Goal: Task Accomplishment & Management: Complete application form

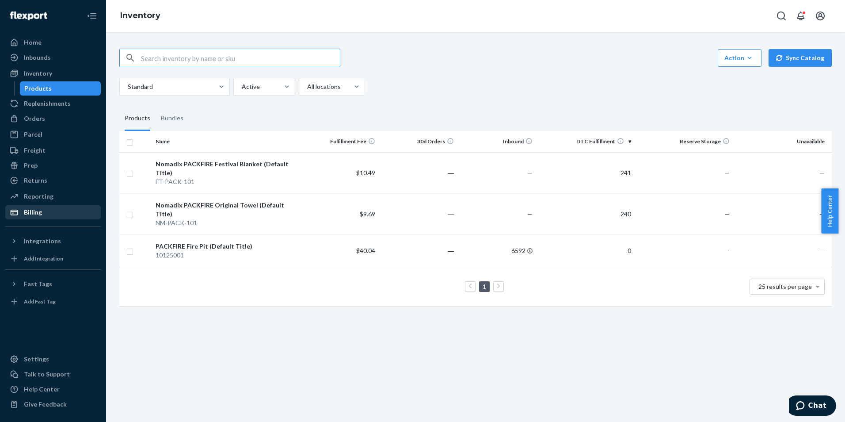
click at [31, 212] on div "Billing" at bounding box center [33, 212] width 18 height 9
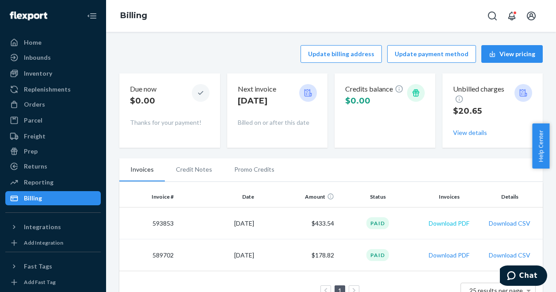
click at [449, 224] on button "Download PDF" at bounding box center [449, 223] width 41 height 9
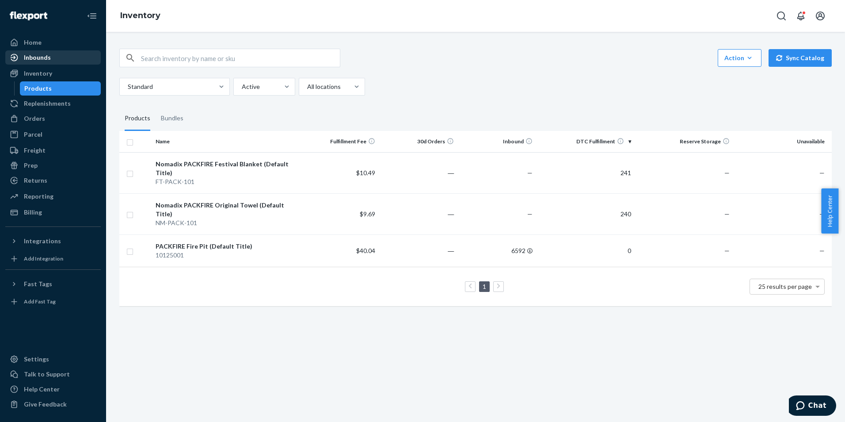
click at [24, 59] on div "Inbounds" at bounding box center [37, 57] width 27 height 9
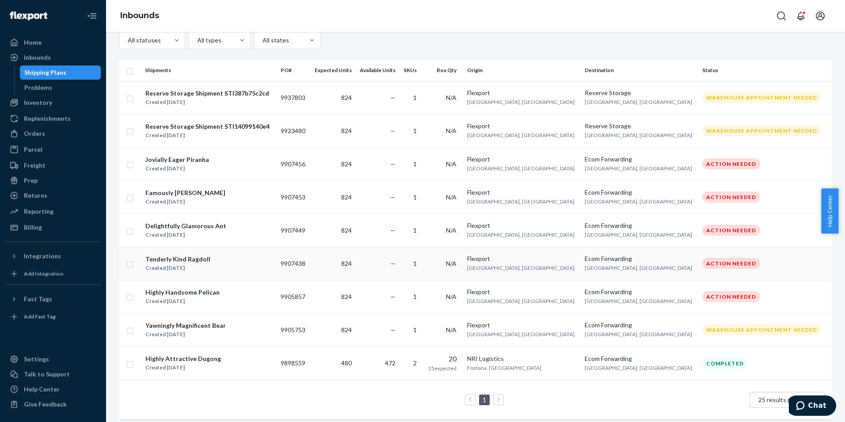
scroll to position [123, 0]
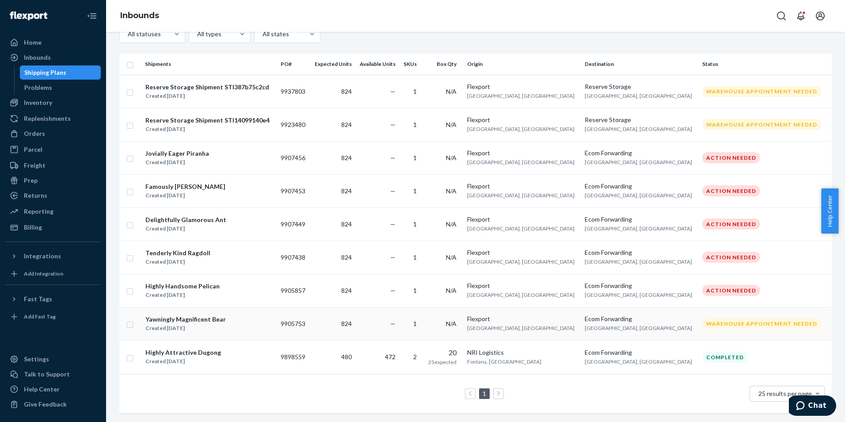
click at [129, 319] on input "checkbox" at bounding box center [129, 323] width 7 height 9
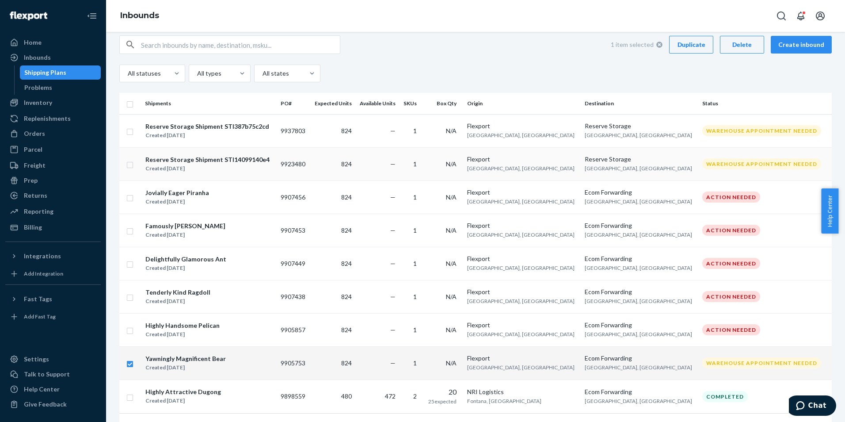
scroll to position [0, 0]
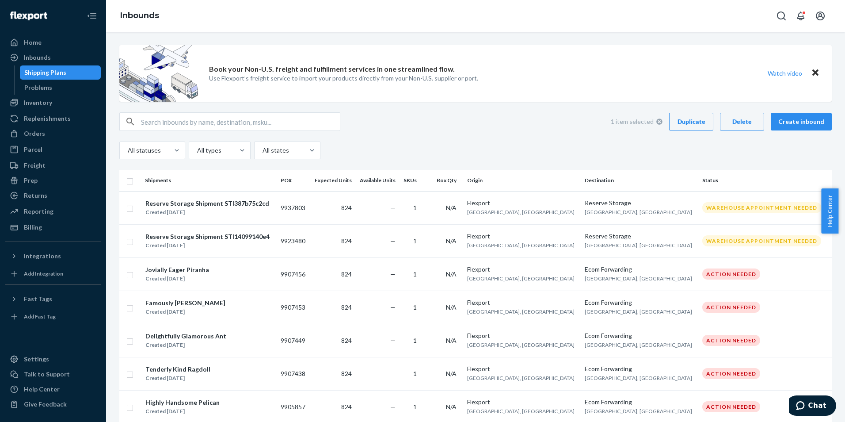
click at [735, 125] on div "Delete" at bounding box center [742, 121] width 29 height 9
checkbox input "false"
click at [310, 207] on td "9937803" at bounding box center [293, 207] width 33 height 33
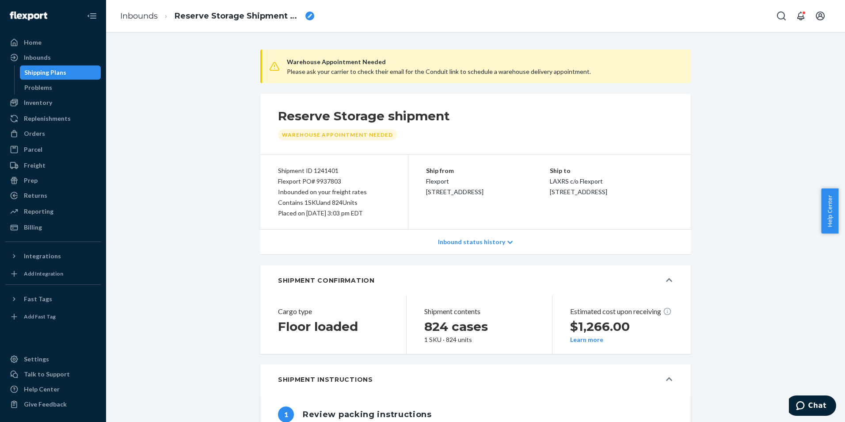
type input "FLXT-00003323690A"
click at [46, 56] on div "Inbounds" at bounding box center [37, 57] width 27 height 9
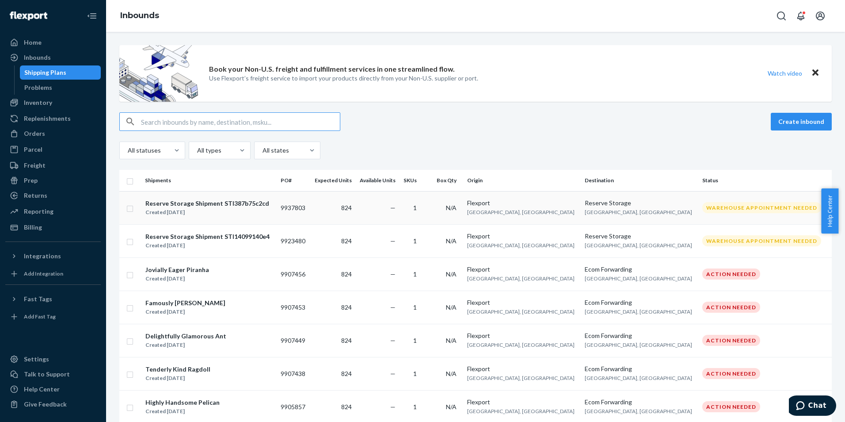
click at [131, 209] on input "checkbox" at bounding box center [129, 207] width 7 height 9
checkbox input "true"
click at [808, 118] on button "Create inbound" at bounding box center [801, 122] width 61 height 18
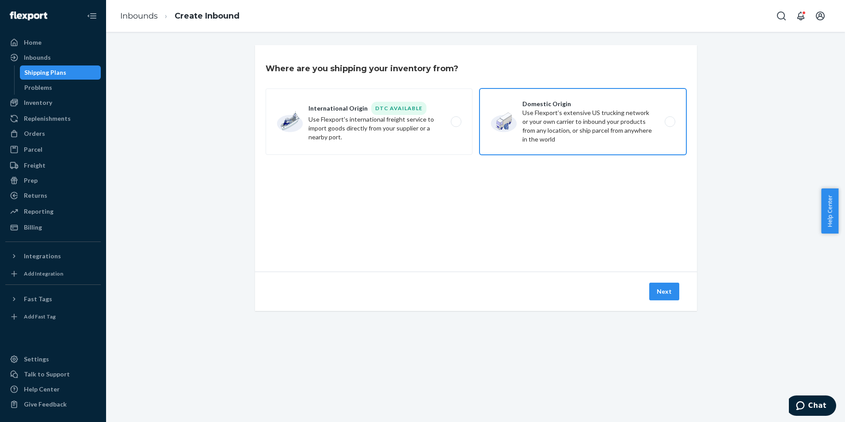
click at [557, 128] on label "Domestic Origin Use Flexport’s extensive US trucking network or your own carrie…" at bounding box center [583, 121] width 207 height 66
click at [670, 125] on input "Domestic Origin Use Flexport’s extensive US trucking network or your own carrie…" at bounding box center [673, 122] width 6 height 6
radio input "true"
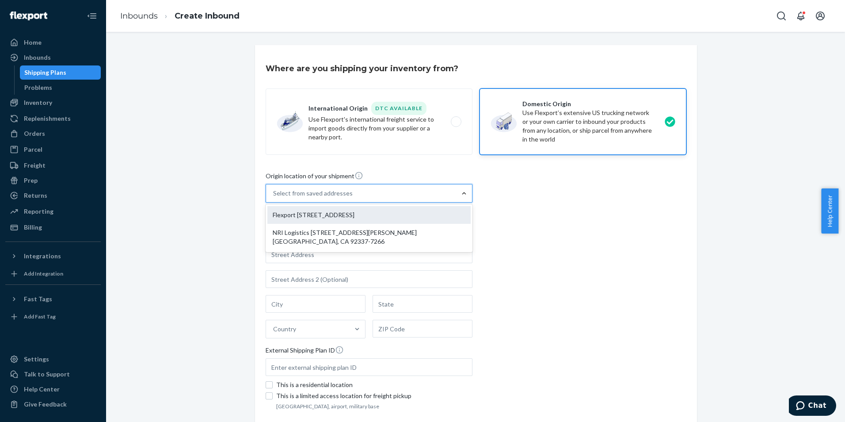
click at [400, 217] on div "Flexport 2615 E 3rd St Highland, CA 92346" at bounding box center [368, 215] width 203 height 18
click at [274, 198] on input "option Flexport 2615 E 3rd St Highland, CA 92346 focused, 1 of 2. 2 results ava…" at bounding box center [273, 193] width 1 height 9
type input "Flexport"
type input "Highland"
type input "CA"
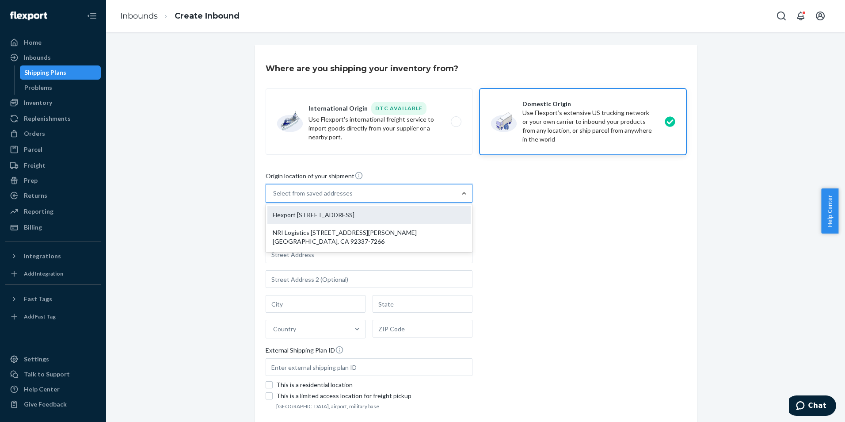
type input "92346"
type input "2615 E 3rd St"
click at [400, 217] on div "option Flexport 2615 E 3rd St Highland, CA 92346 focused, 1 of 2. 2 results ava…" at bounding box center [369, 282] width 207 height 196
click at [274, 198] on input "option Flexport 2615 E 3rd St Highland, CA 92346 focused, 1 of 2. 2 results ava…" at bounding box center [273, 193] width 1 height 9
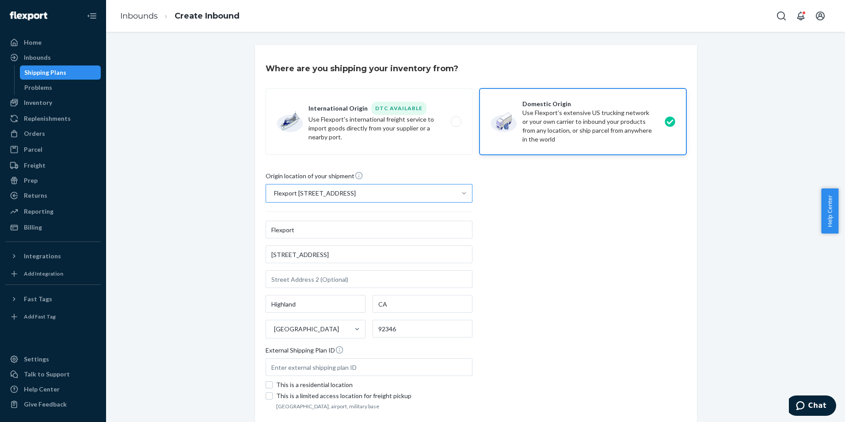
click at [606, 242] on div "Origin location of your shipment Flexport 2615 E 3rd St Highland, CA 92346 Flex…" at bounding box center [476, 291] width 421 height 241
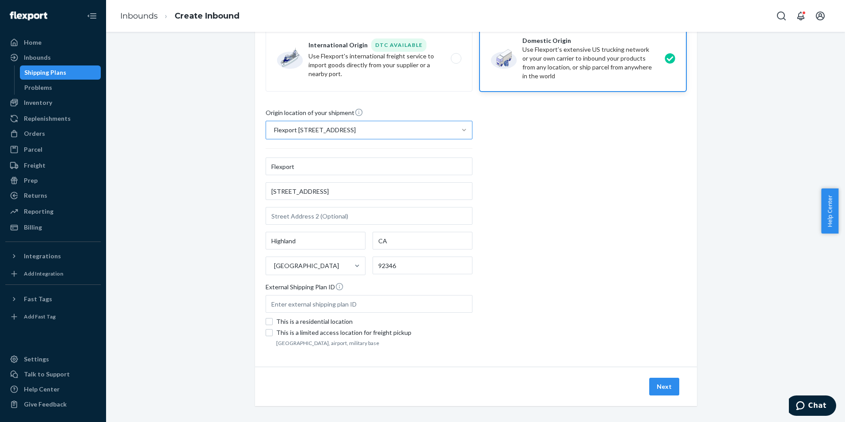
scroll to position [69, 0]
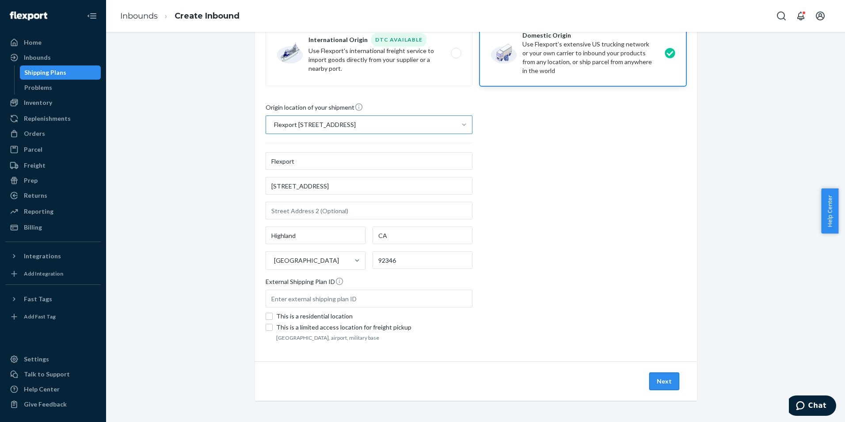
click at [660, 382] on button "Next" at bounding box center [664, 381] width 30 height 18
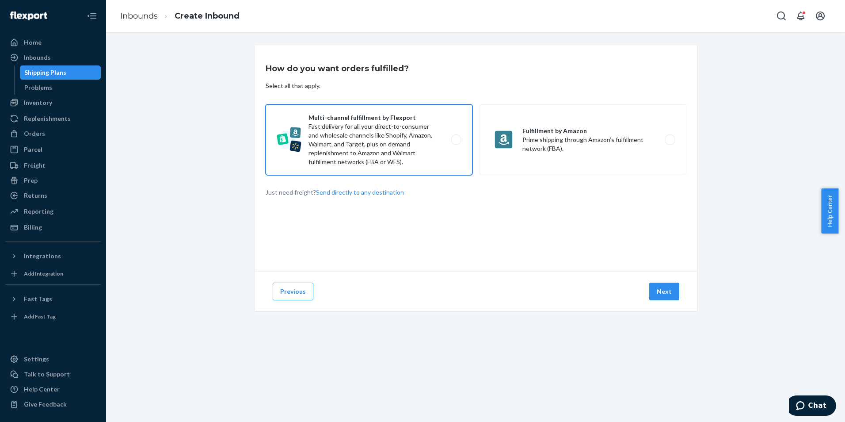
click at [436, 134] on label "Multi-channel fulfillment by Flexport Fast delivery for all your direct-to-cons…" at bounding box center [369, 139] width 207 height 71
click at [456, 137] on input "Multi-channel fulfillment by Flexport Fast delivery for all your direct-to-cons…" at bounding box center [459, 140] width 6 height 6
radio input "true"
click at [659, 295] on button "Next" at bounding box center [664, 291] width 30 height 18
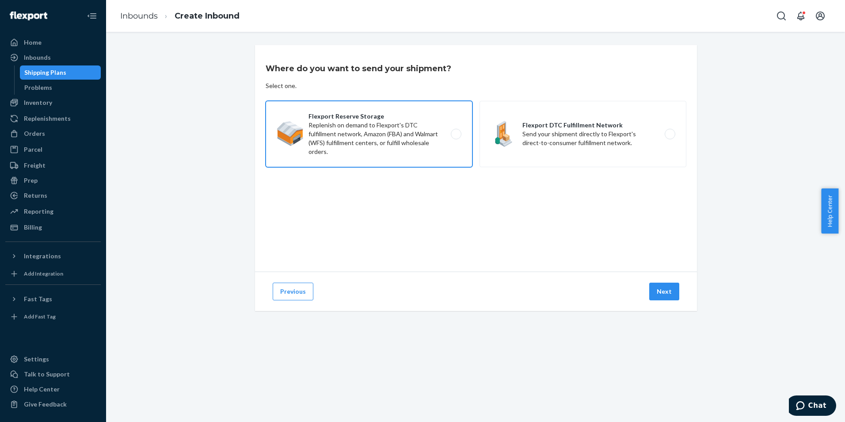
click at [363, 141] on label "Flexport Reserve Storage Replenish on demand to Flexport's DTC fulfillment netw…" at bounding box center [369, 134] width 207 height 66
click at [456, 137] on input "Flexport Reserve Storage Replenish on demand to Flexport's DTC fulfillment netw…" at bounding box center [459, 134] width 6 height 6
radio input "true"
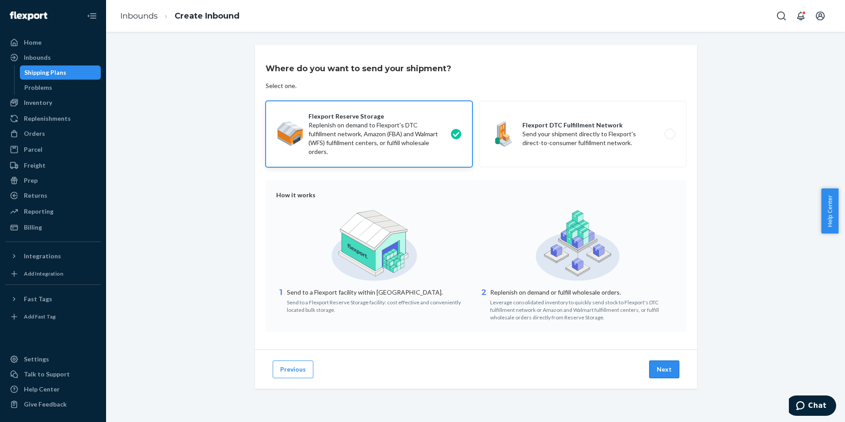
click at [663, 376] on button "Next" at bounding box center [664, 369] width 30 height 18
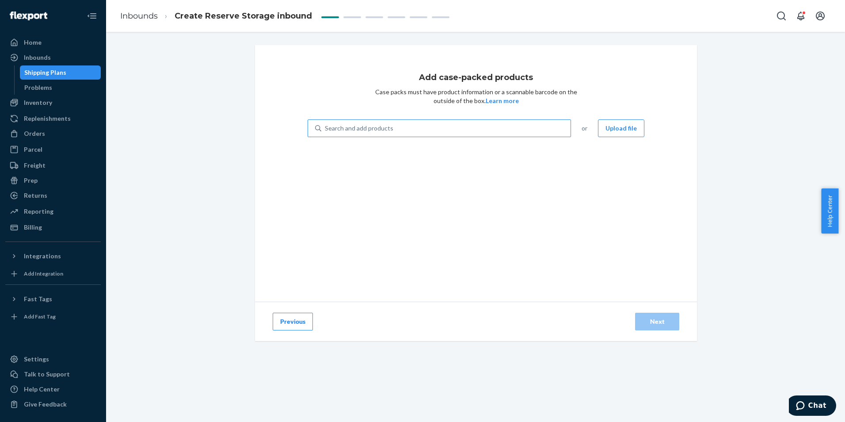
click at [539, 128] on div "Search and add products" at bounding box center [445, 128] width 249 height 16
click at [326, 128] on input "Search and add products" at bounding box center [325, 128] width 1 height 9
type input "1"
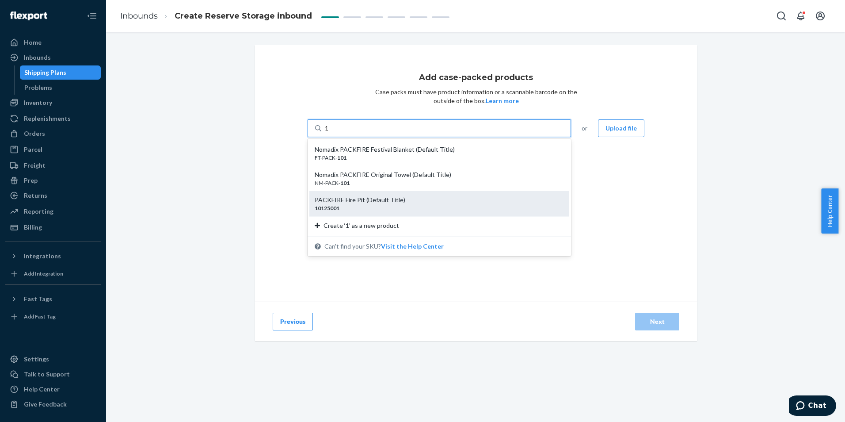
click at [353, 201] on div "PACKFIRE Fire Pit (Default Title)" at bounding box center [436, 199] width 242 height 9
click at [329, 133] on input "1" at bounding box center [327, 128] width 4 height 9
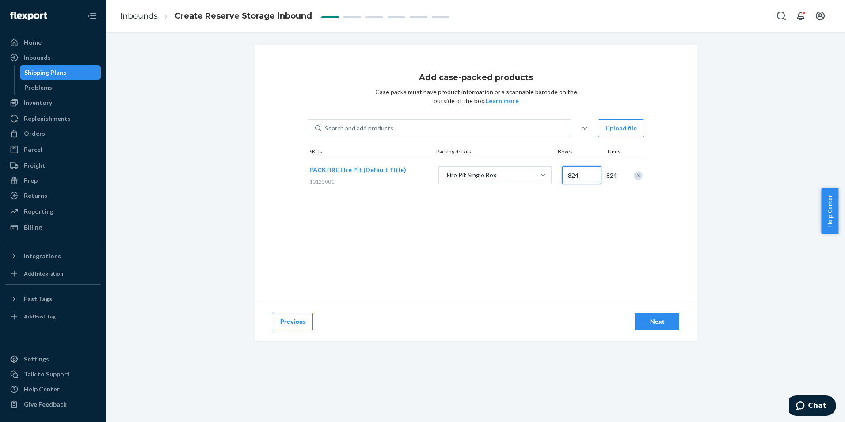
type input "824"
click at [651, 320] on div "Next" at bounding box center [657, 321] width 29 height 9
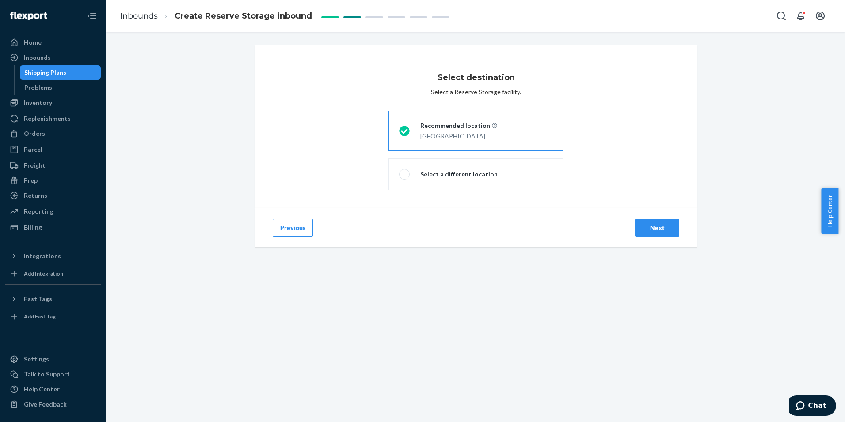
click at [649, 231] on div "Next" at bounding box center [657, 227] width 29 height 9
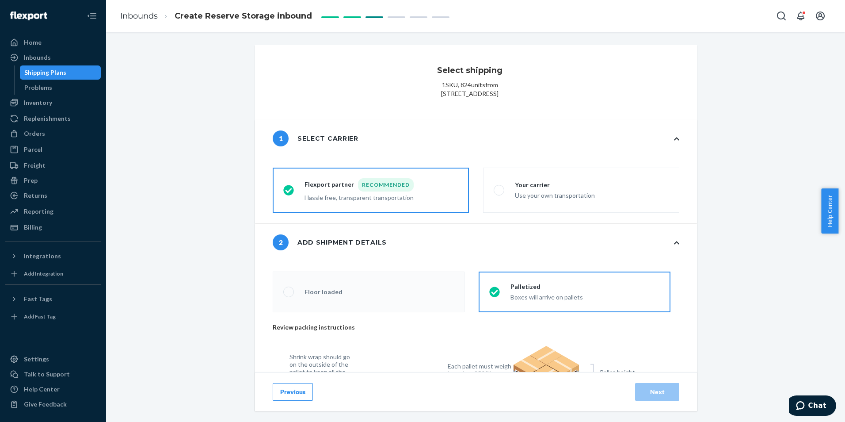
radio input "false"
type input "44"
radio input "false"
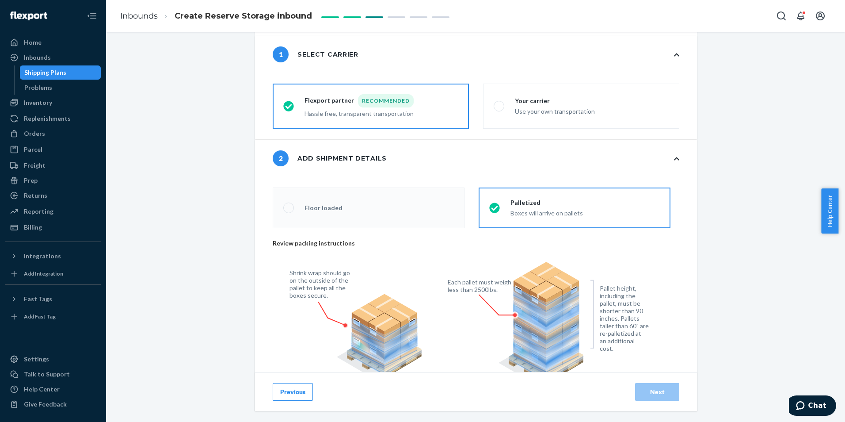
scroll to position [88, 0]
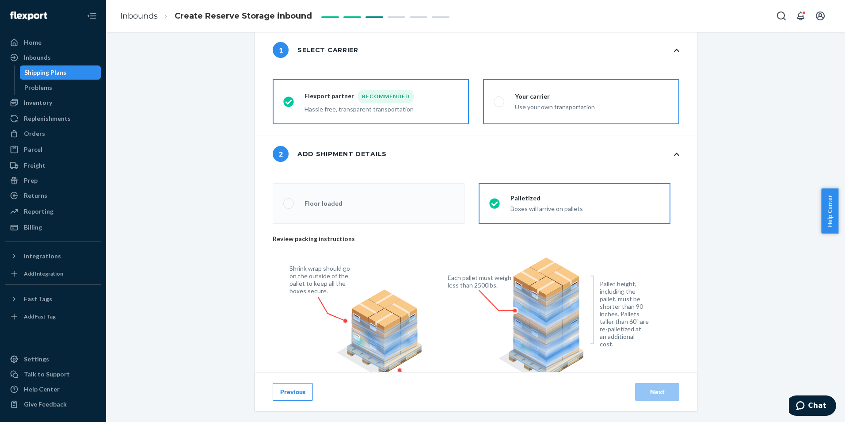
click at [497, 107] on span at bounding box center [499, 101] width 11 height 11
click at [497, 105] on input "Your carrier Use your own transportation" at bounding box center [497, 102] width 6 height 6
radio input "true"
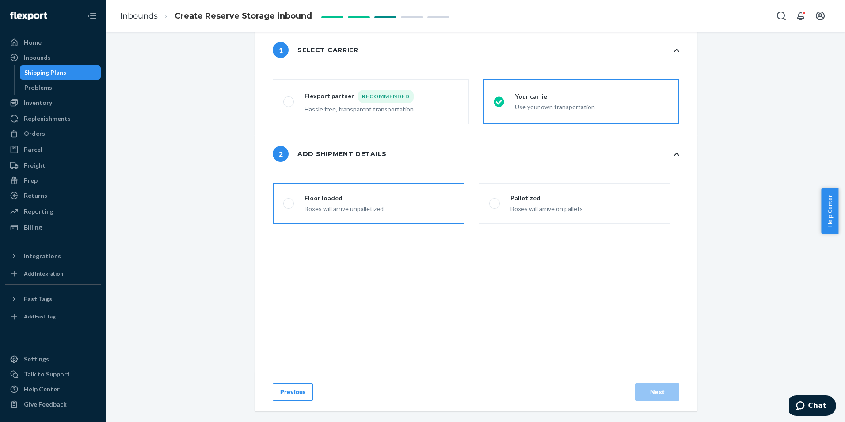
click at [285, 209] on span at bounding box center [288, 203] width 11 height 11
click at [285, 206] on input "Floor loaded Boxes will arrive unpalletized" at bounding box center [286, 204] width 6 height 6
radio input "true"
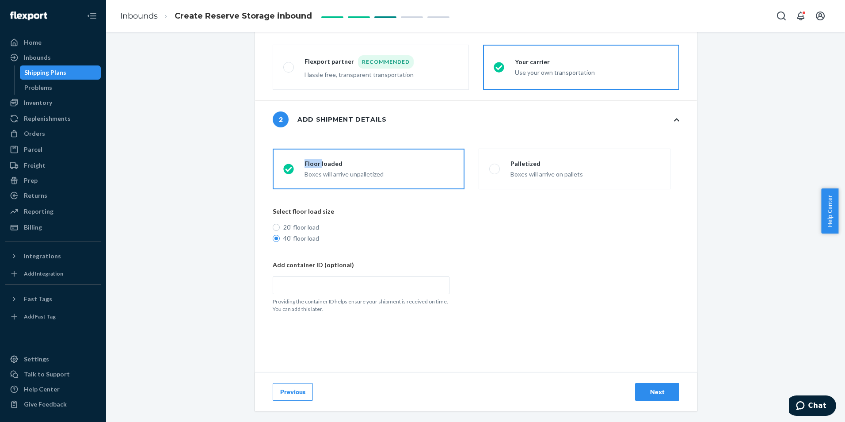
scroll to position [175, 0]
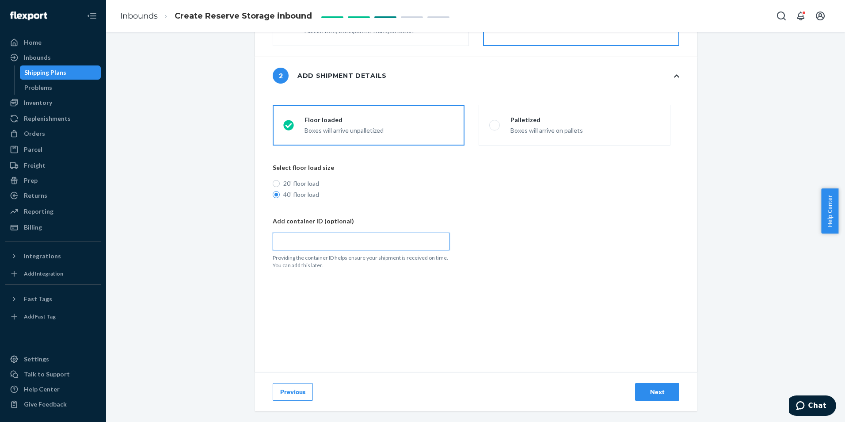
click at [316, 236] on input "text" at bounding box center [361, 241] width 177 height 18
click at [339, 239] on input "text" at bounding box center [361, 241] width 177 height 18
paste input "TGBU6065323"
radio input "false"
type input "TGBU6065323"
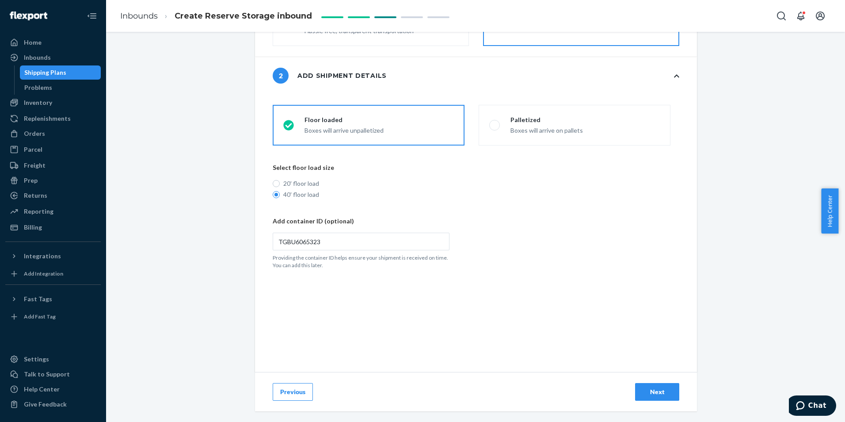
click at [535, 225] on div "TGBU6065323" at bounding box center [472, 237] width 398 height 25
click at [449, 232] on input "TGBU6065323" at bounding box center [361, 241] width 177 height 18
click at [666, 390] on div "Next" at bounding box center [657, 391] width 29 height 9
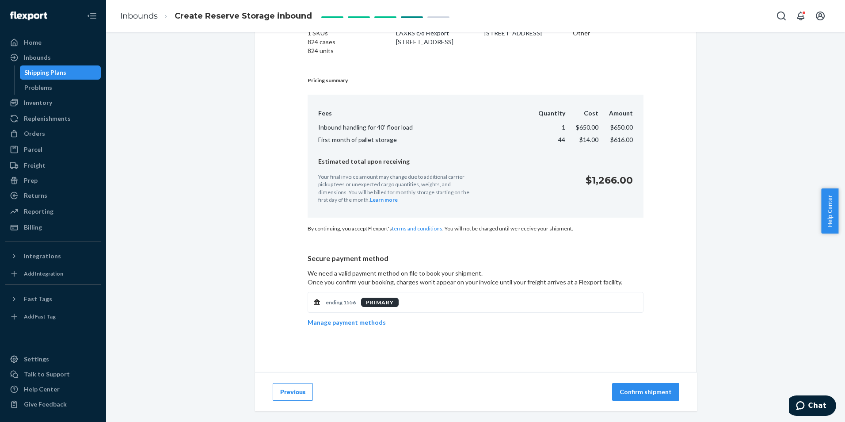
scroll to position [92, 0]
click at [662, 395] on p "Confirm shipment" at bounding box center [646, 391] width 52 height 9
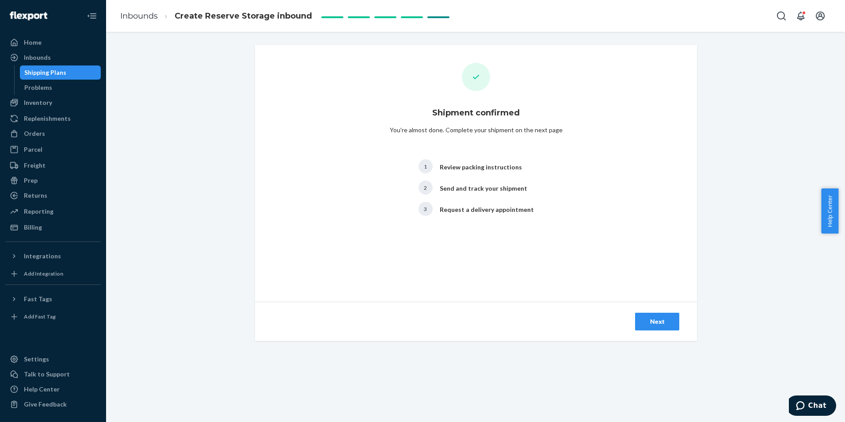
click at [647, 318] on div "Next" at bounding box center [657, 321] width 29 height 9
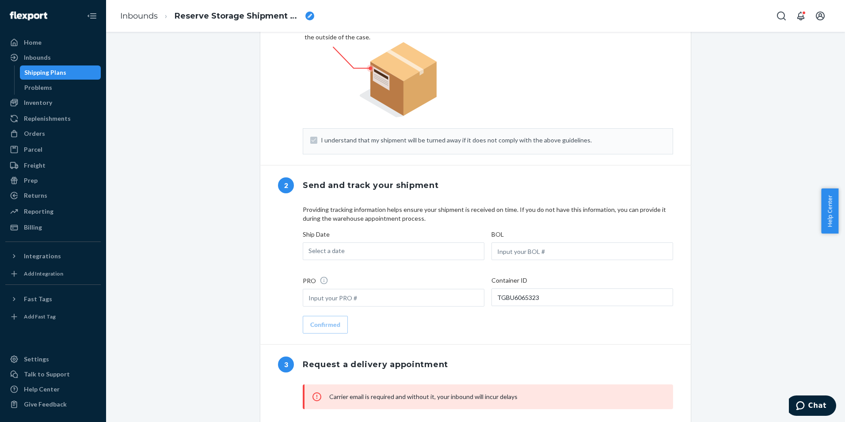
scroll to position [442, 0]
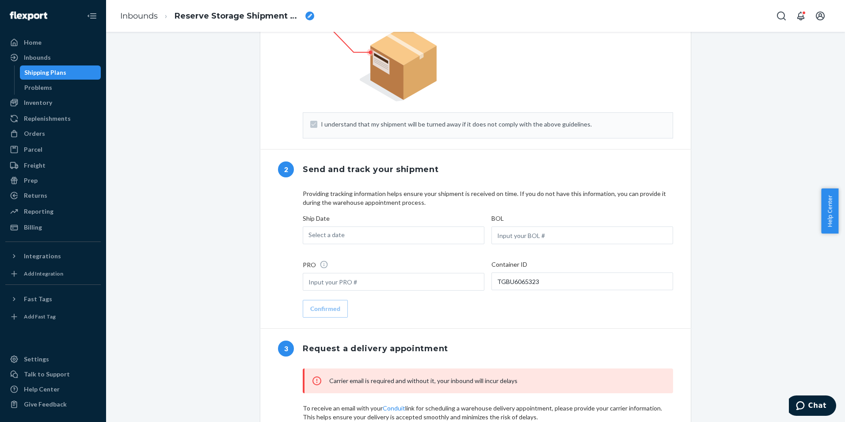
click at [351, 244] on div "Select a date" at bounding box center [394, 235] width 182 height 18
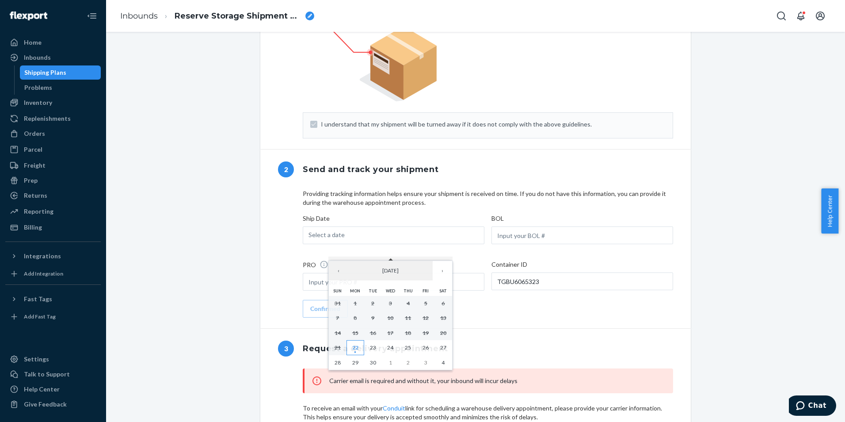
click at [357, 350] on abbr "22" at bounding box center [355, 347] width 6 height 7
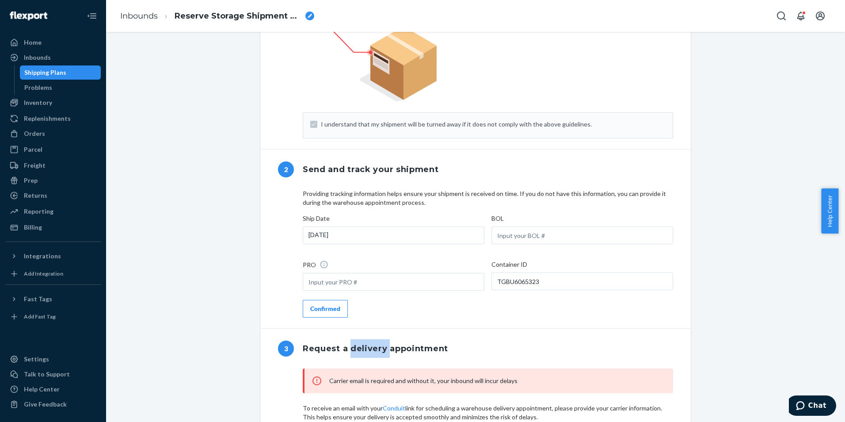
click at [357, 350] on h1 "Request a delivery appointment" at bounding box center [375, 348] width 145 height 19
drag, startPoint x: 357, startPoint y: 350, endPoint x: 340, endPoint y: 248, distance: 103.9
click at [340, 244] on div "Monday, September 22nd" at bounding box center [394, 235] width 182 height 18
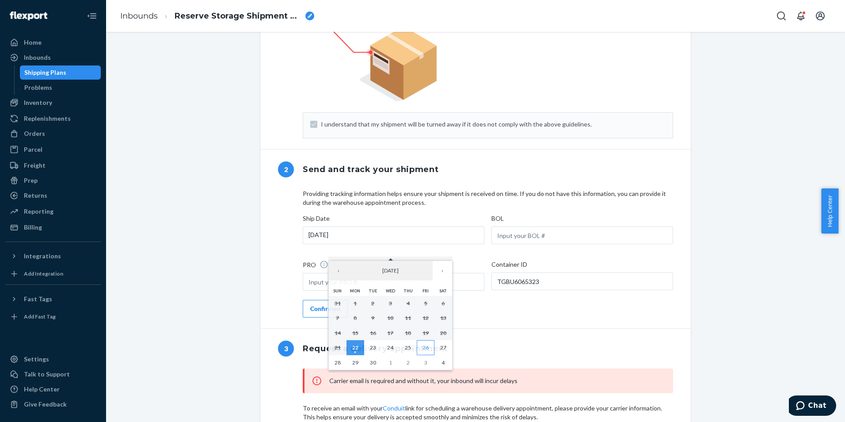
click at [427, 348] on abbr "26" at bounding box center [426, 347] width 6 height 7
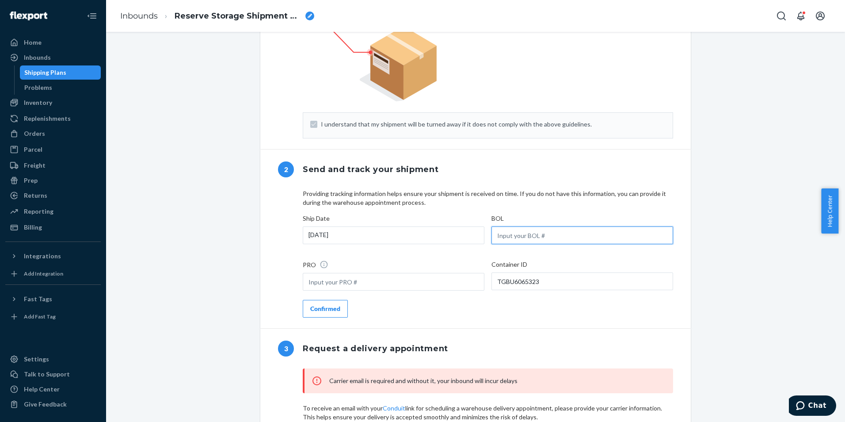
click at [545, 242] on input "text" at bounding box center [582, 235] width 182 height 18
click at [520, 244] on input "text" at bounding box center [582, 235] width 182 height 18
paste input "FLXT-00003396856A"
type input "FLXT-00003396856A"
click at [328, 290] on input "text" at bounding box center [394, 282] width 182 height 18
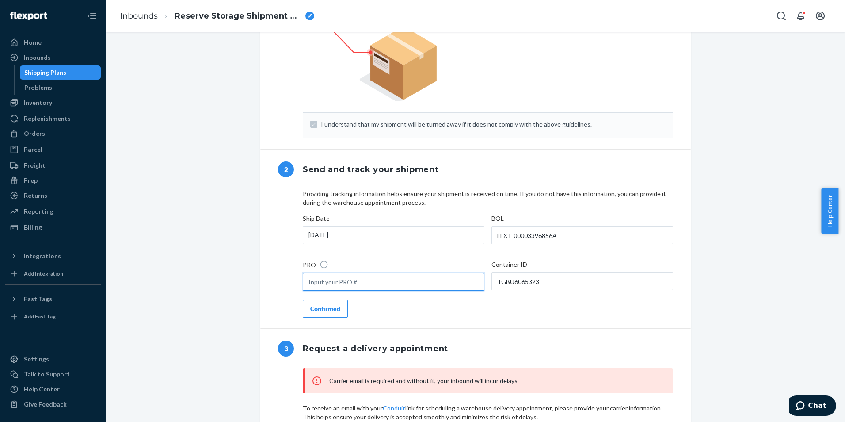
paste input "HLCUNG12508SRMW"
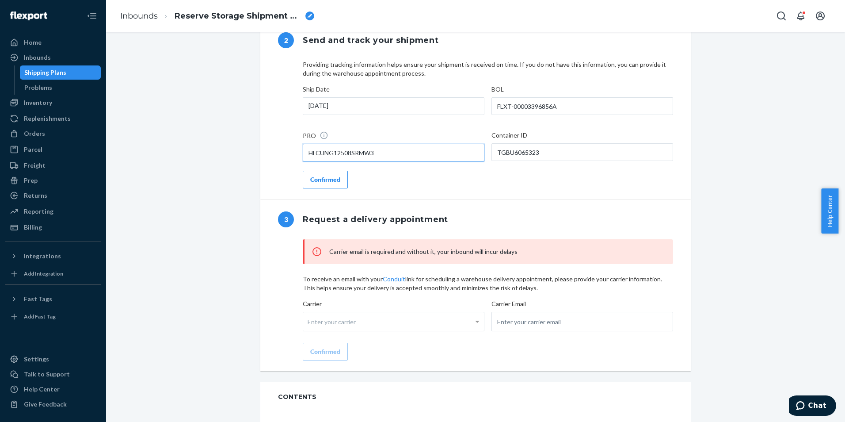
scroll to position [575, 0]
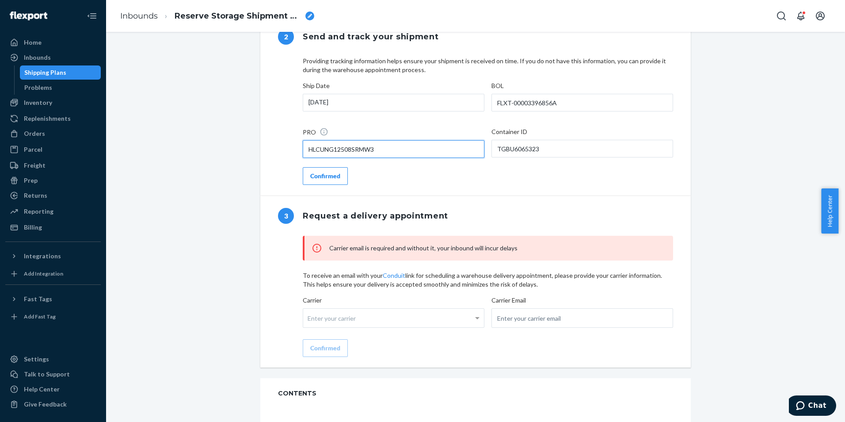
type input "HLCUNG12508SRMW3"
click at [328, 180] on div "Confirmed" at bounding box center [325, 175] width 30 height 9
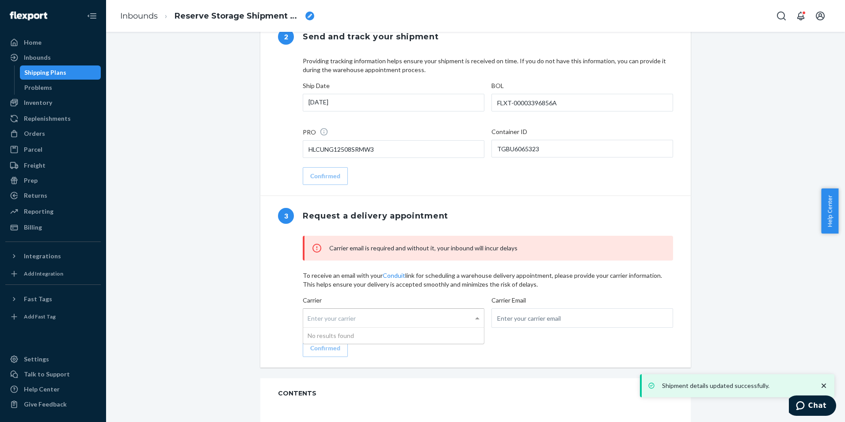
click at [369, 327] on div "Enter your carrier" at bounding box center [393, 318] width 181 height 19
click at [310, 326] on input "Carrier Enter your carrier No results found" at bounding box center [309, 318] width 2 height 16
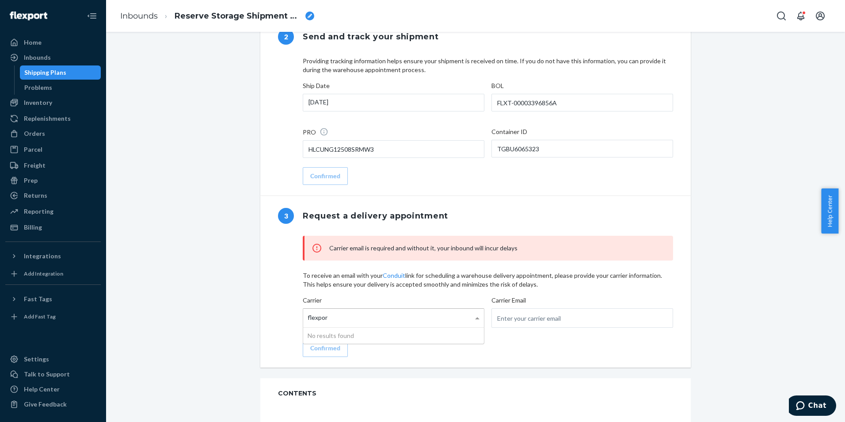
type input "flexport"
click at [571, 328] on input "email" at bounding box center [582, 317] width 182 height 19
type input "hzeng@flexport.com"
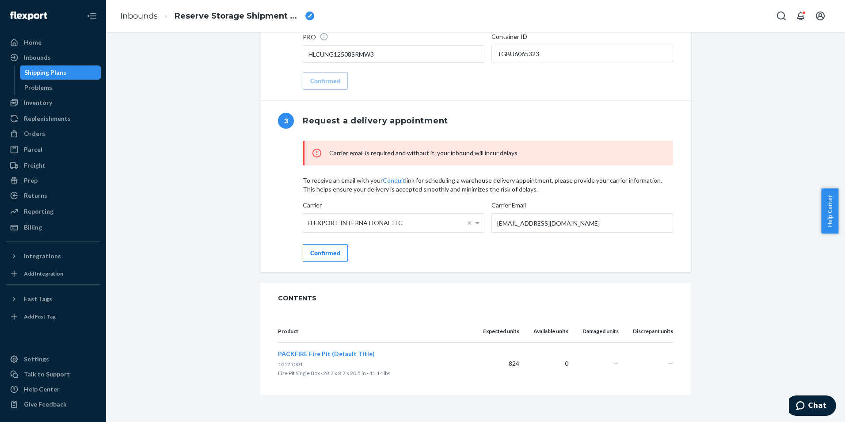
scroll to position [682, 0]
click at [324, 252] on div "Confirmed" at bounding box center [325, 251] width 30 height 9
click at [324, 252] on div "Carrier email is required and without it, your inbound will incur delays To rec…" at bounding box center [488, 199] width 370 height 121
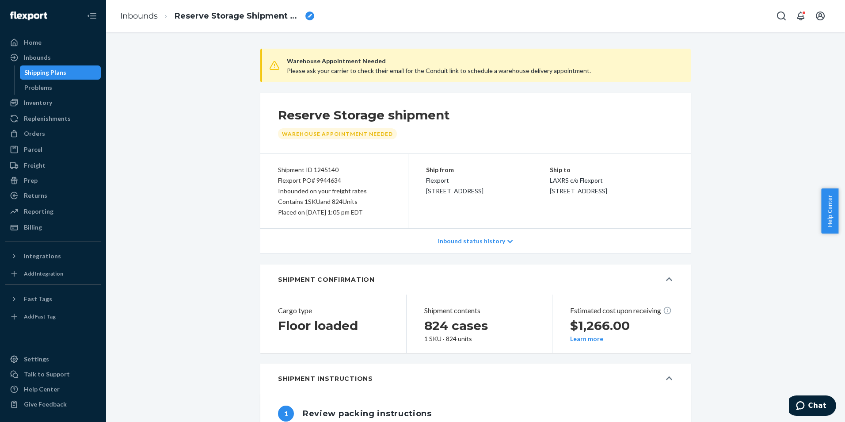
scroll to position [0, 0]
